Goal: Task Accomplishment & Management: Manage account settings

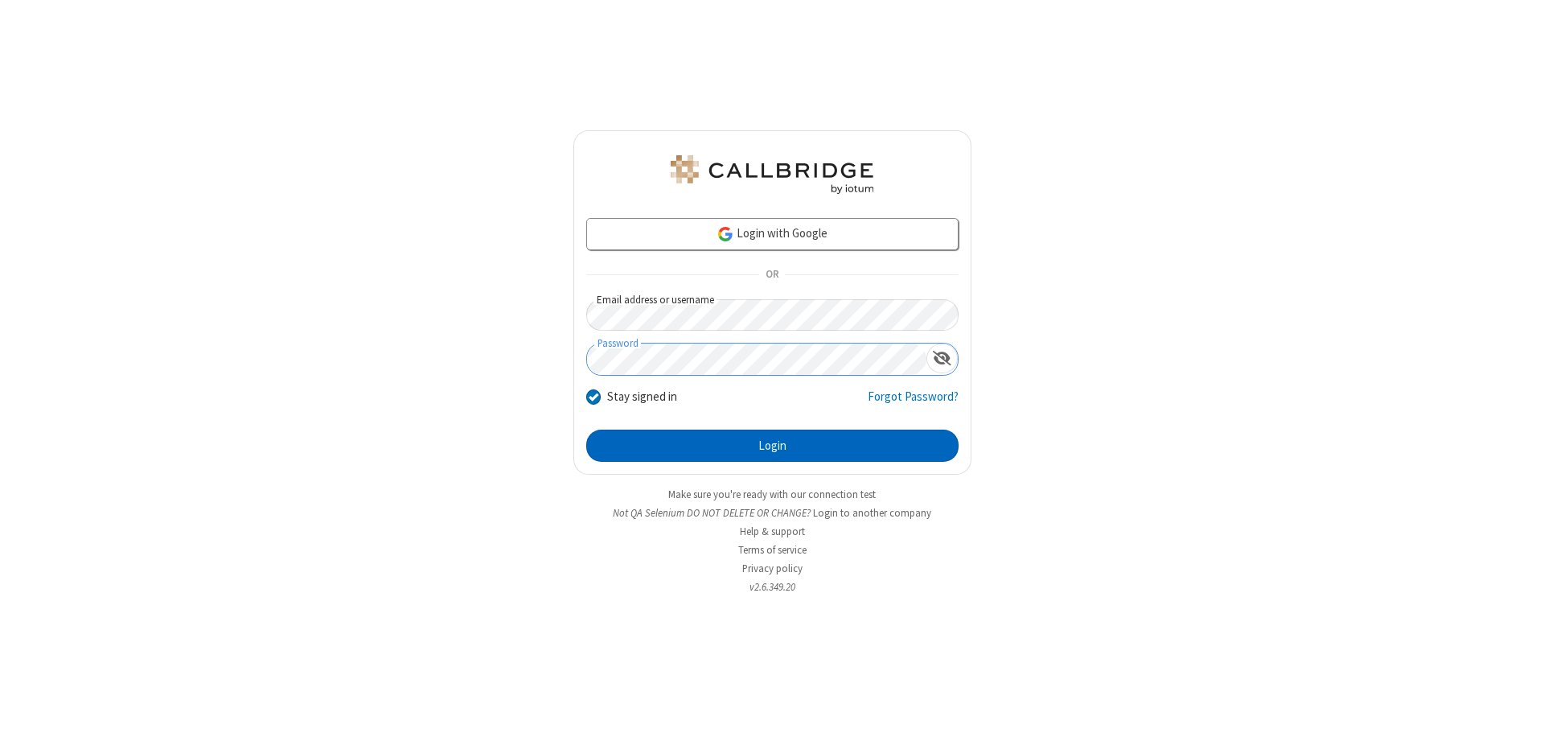
click at [772, 446] on button "Login" at bounding box center [772, 445] width 372 height 32
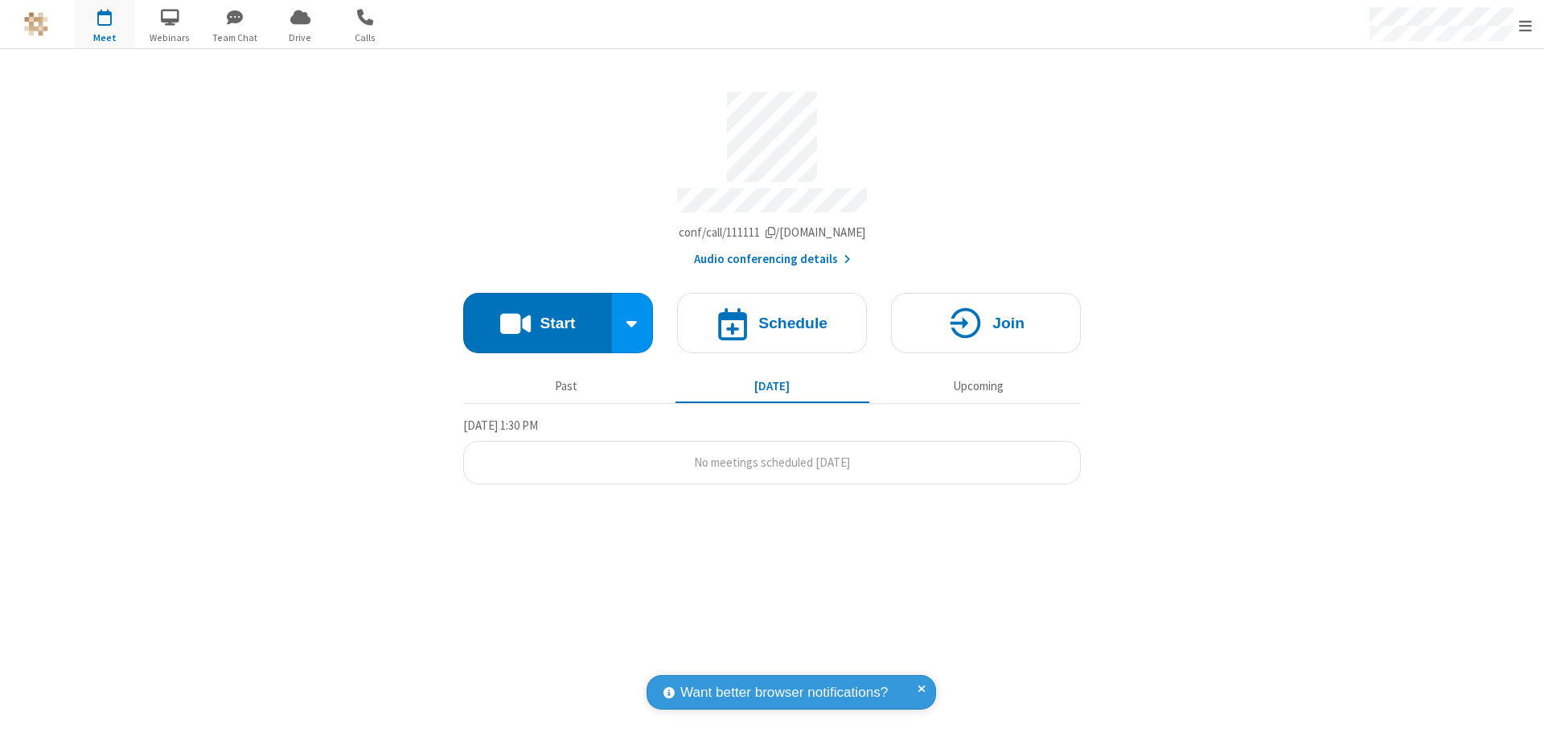
click at [1526, 25] on span "Open menu" at bounding box center [1525, 26] width 13 height 16
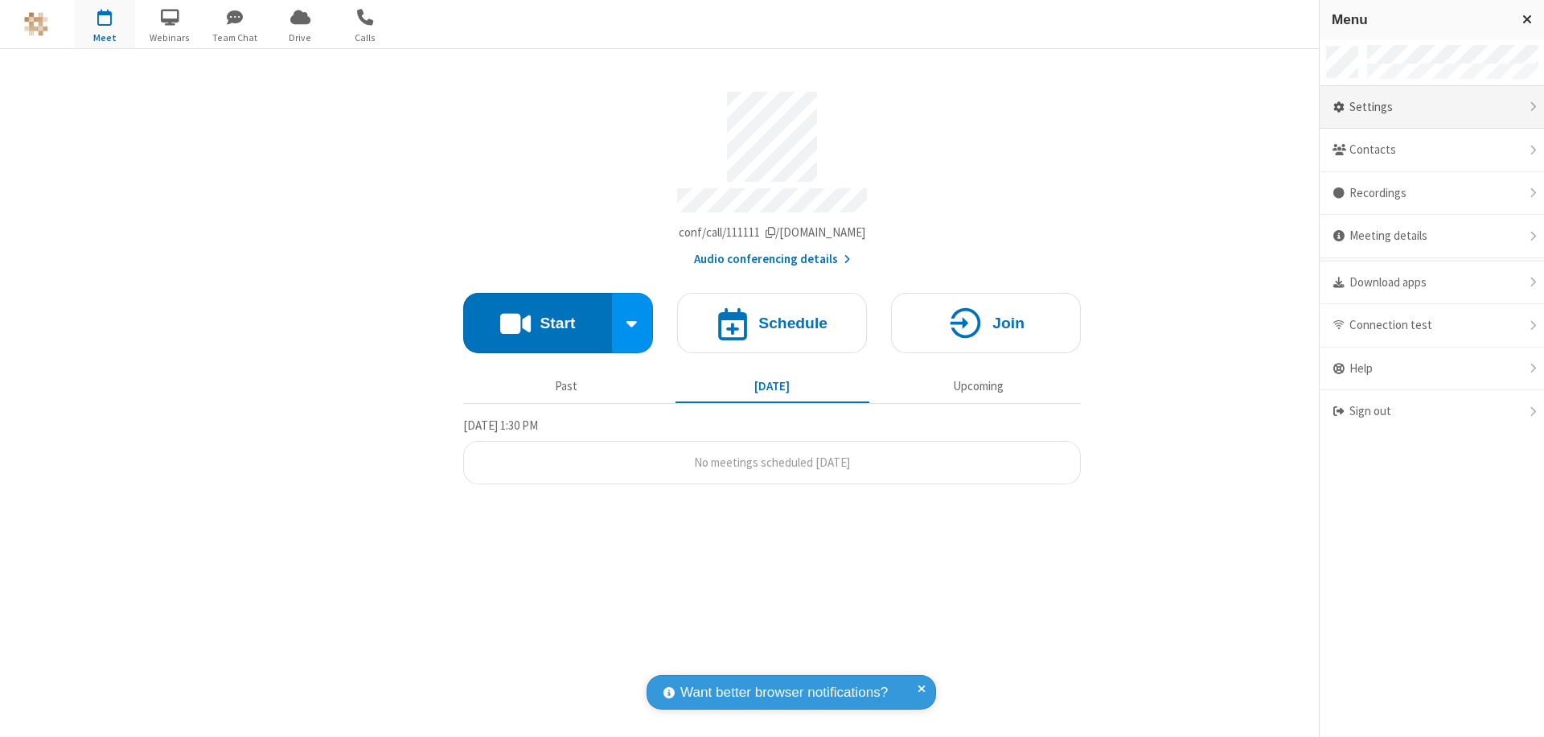
click at [1431, 107] on div "Settings" at bounding box center [1432, 107] width 224 height 43
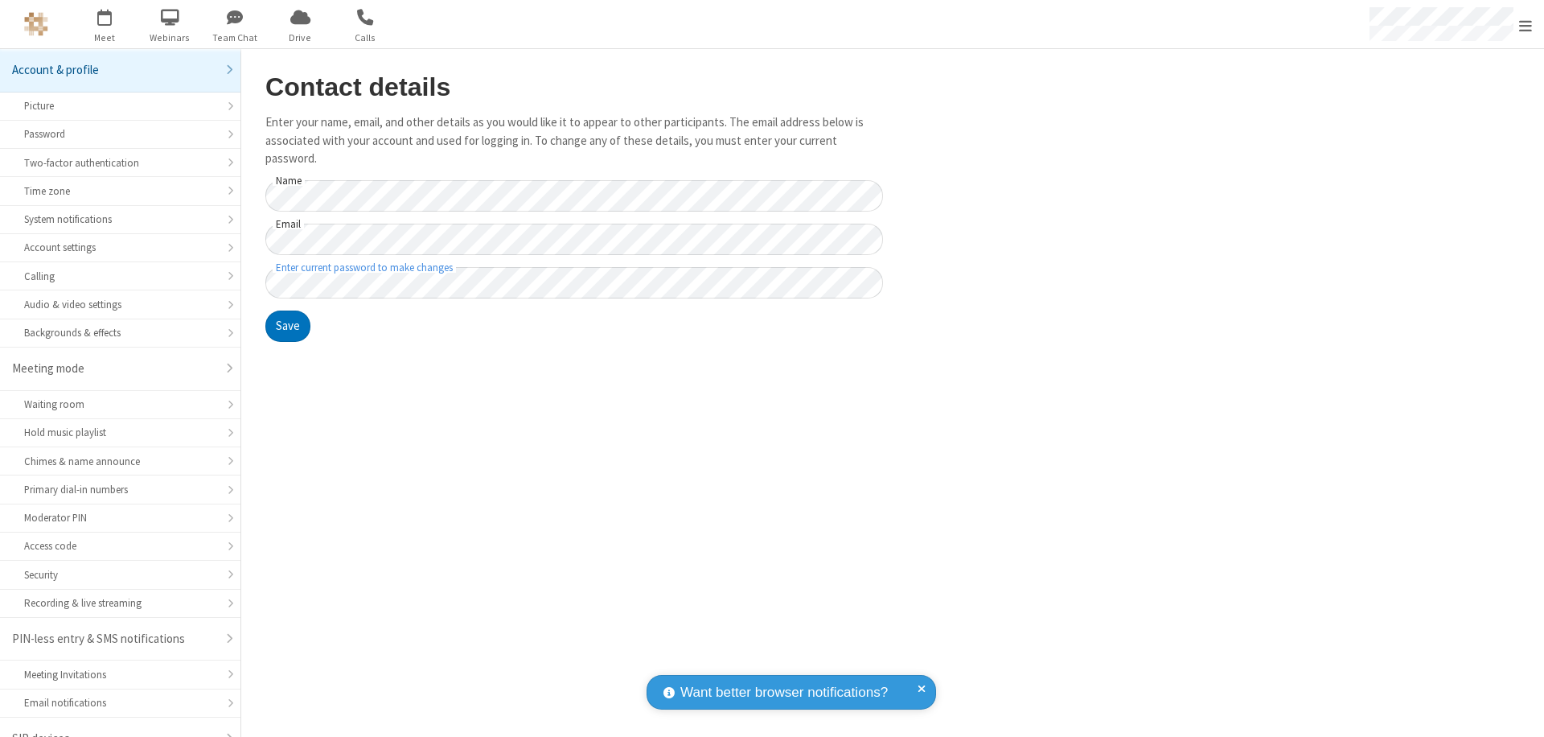
scroll to position [23, 0]
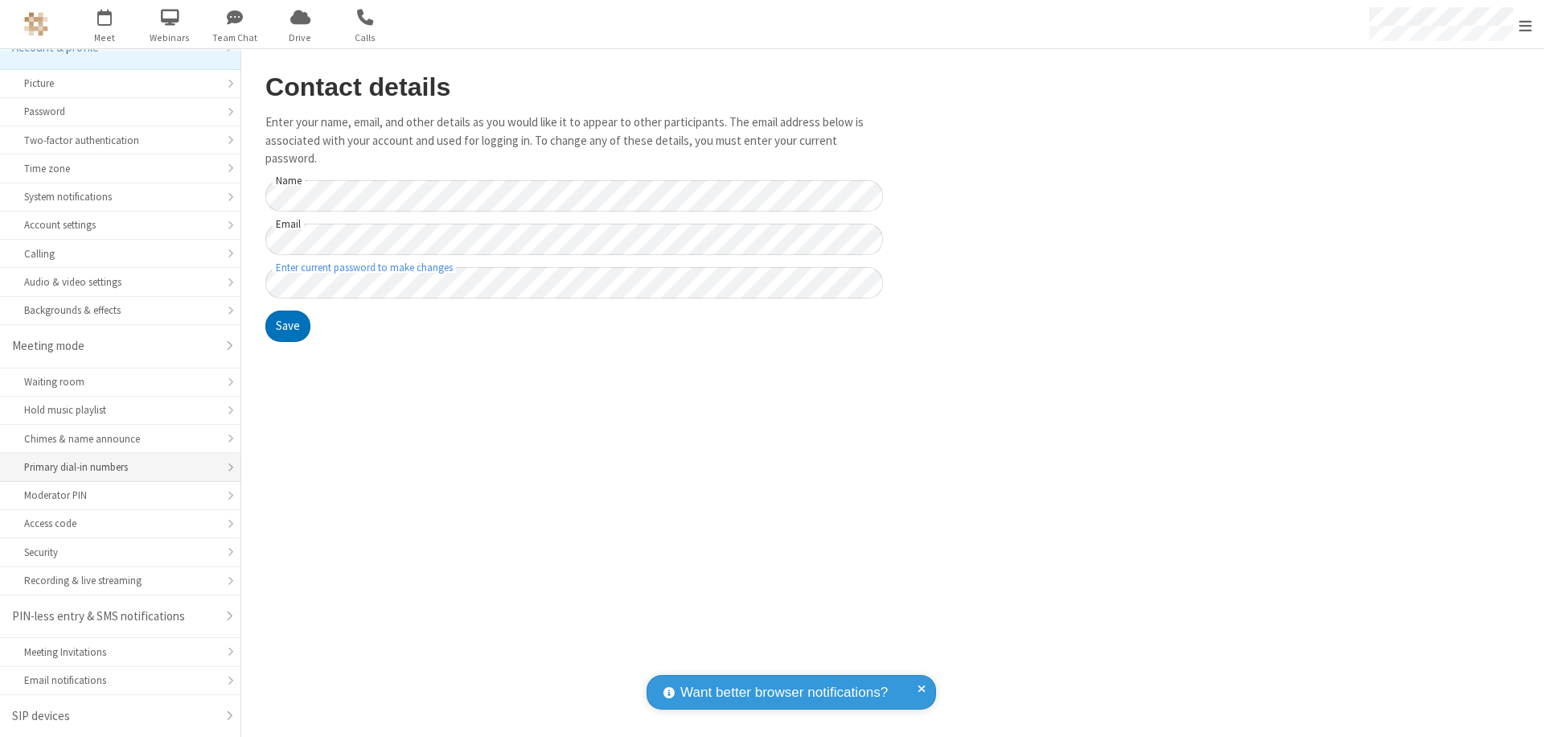
click at [114, 467] on div "Primary dial-in numbers" at bounding box center [120, 466] width 192 height 15
